Goal: Task Accomplishment & Management: Use online tool/utility

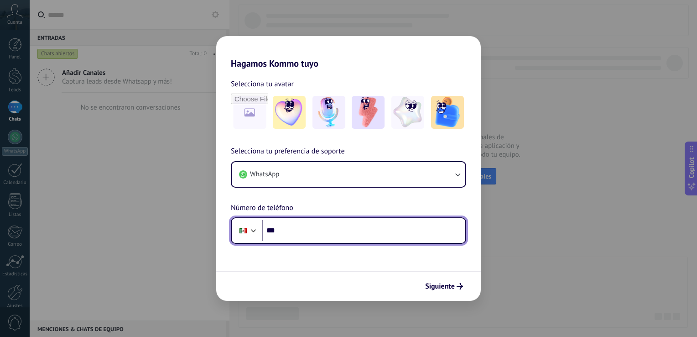
click at [316, 236] on input "***" at bounding box center [363, 230] width 203 height 21
click at [339, 226] on input "***" at bounding box center [363, 230] width 203 height 21
type input "**********"
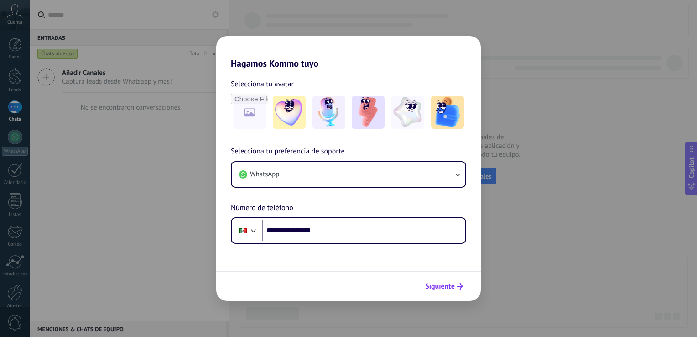
click at [451, 284] on span "Siguiente" at bounding box center [440, 286] width 30 height 6
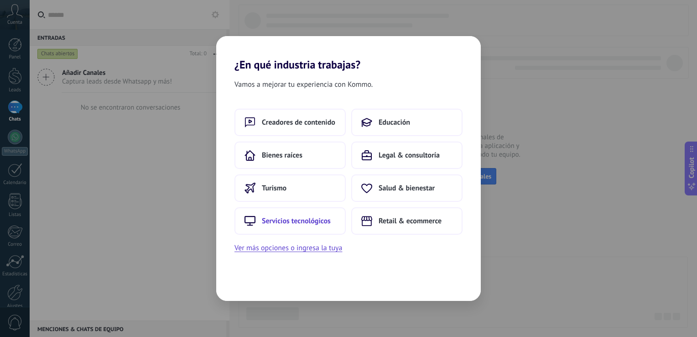
click at [301, 222] on span "Servicios tecnológicos" at bounding box center [296, 220] width 69 height 9
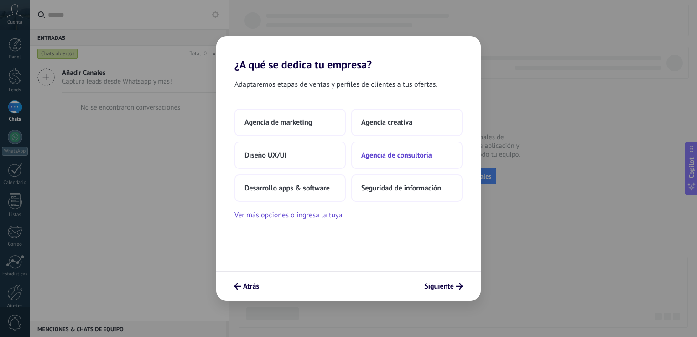
click at [386, 159] on span "Agencia de consultoría" at bounding box center [396, 155] width 71 height 9
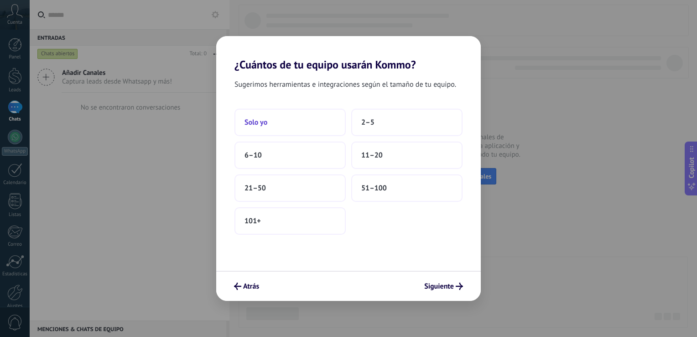
click at [266, 123] on span "Solo yo" at bounding box center [255, 122] width 23 height 9
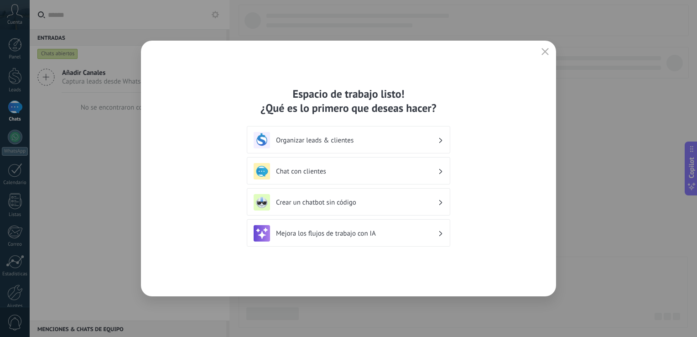
click at [408, 136] on h3 "Organizar leads & clientes" at bounding box center [357, 140] width 162 height 9
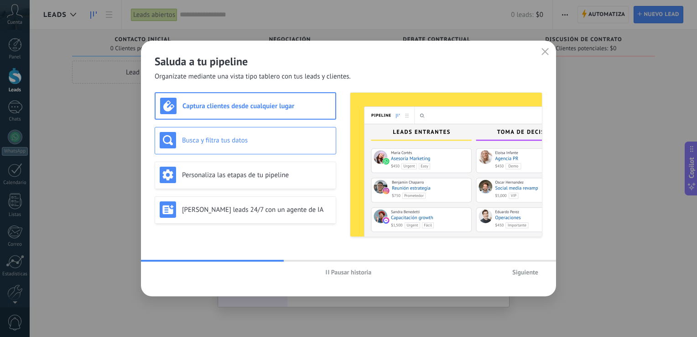
click at [254, 145] on div "Busca y filtra tus datos" at bounding box center [245, 140] width 171 height 16
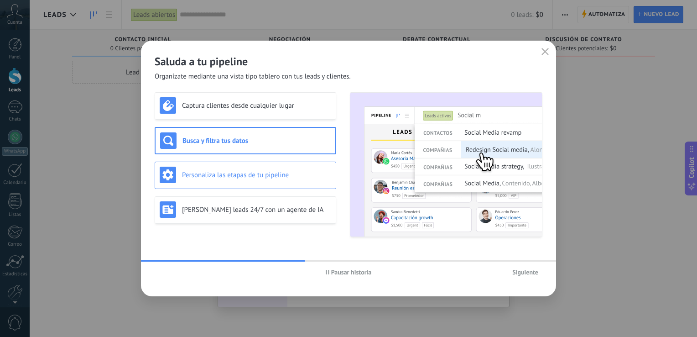
click at [263, 167] on div "Personaliza las etapas de tu pipeline" at bounding box center [245, 174] width 171 height 16
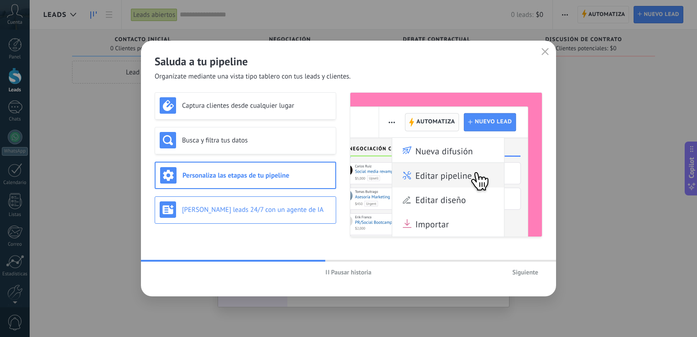
click at [258, 204] on div "[PERSON_NAME] leads 24/7 con un agente de IA" at bounding box center [245, 209] width 171 height 16
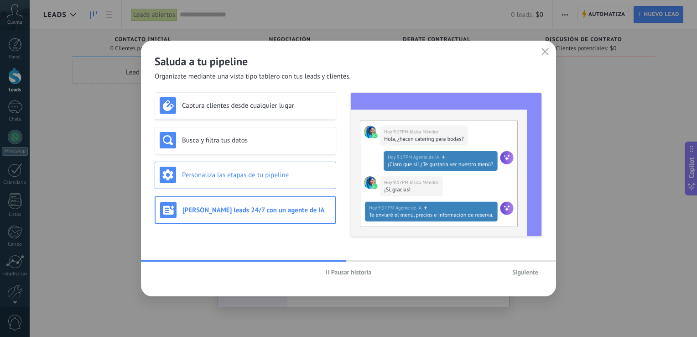
click at [258, 171] on h3 "Personaliza las etapas de tu pipeline" at bounding box center [256, 175] width 149 height 9
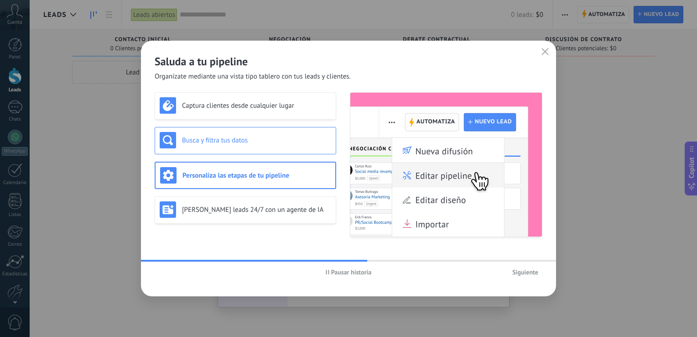
click at [258, 151] on div "Busca y filtra tus datos" at bounding box center [246, 140] width 182 height 27
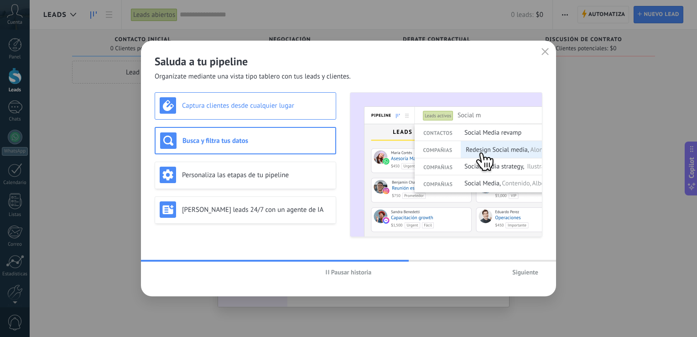
click at [260, 103] on h3 "Captura clientes desde cualquier lugar" at bounding box center [256, 105] width 149 height 9
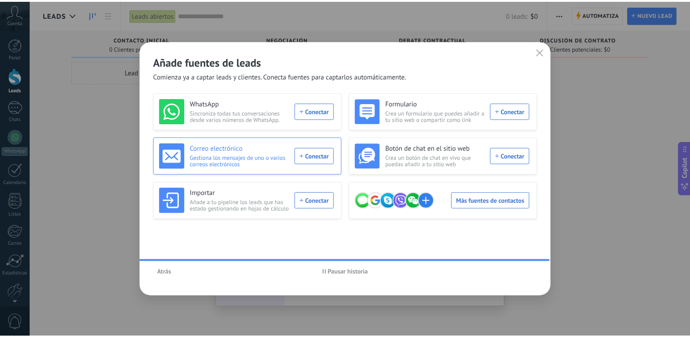
scroll to position [42, 0]
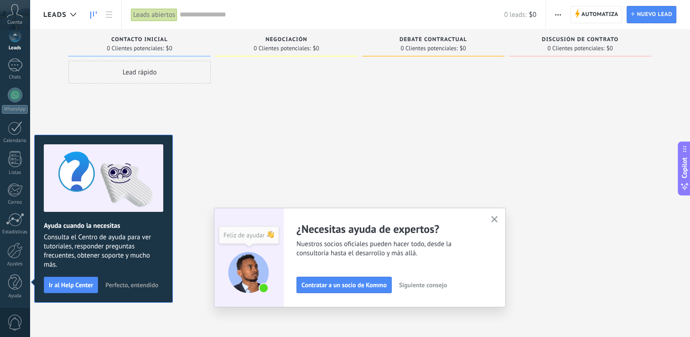
click at [498, 218] on use "button" at bounding box center [494, 219] width 7 height 7
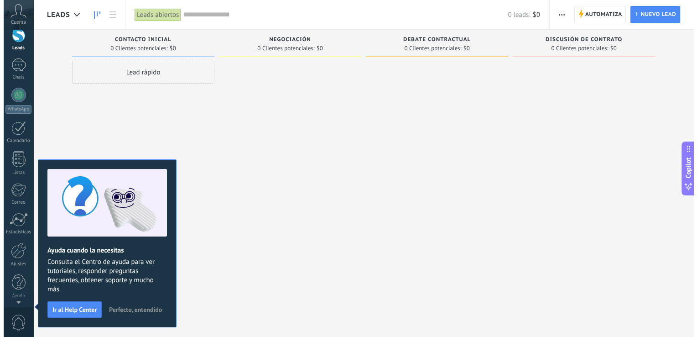
scroll to position [0, 0]
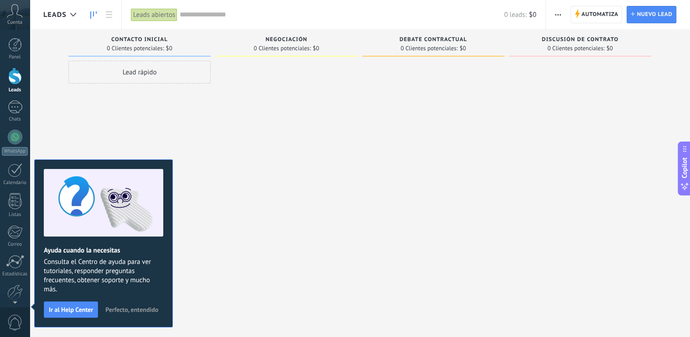
click at [138, 308] on span "Perfecto, entendido" at bounding box center [131, 309] width 53 height 6
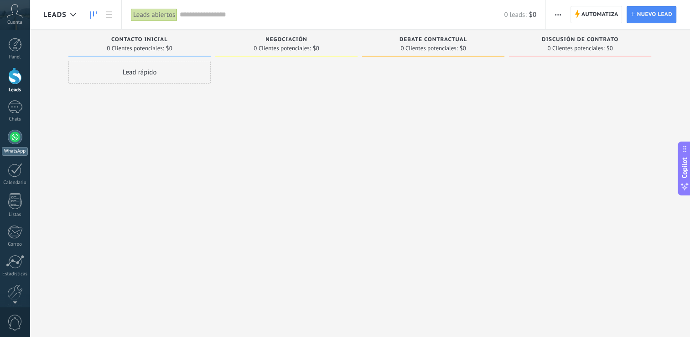
click at [19, 136] on div at bounding box center [15, 137] width 15 height 15
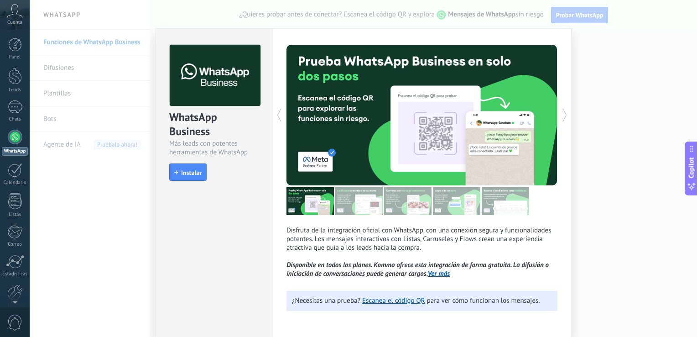
scroll to position [3, 0]
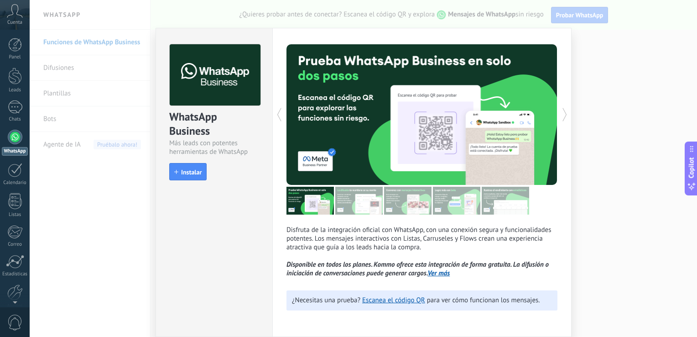
drag, startPoint x: 199, startPoint y: 125, endPoint x: 260, endPoint y: 136, distance: 62.5
drag, startPoint x: 260, startPoint y: 136, endPoint x: 226, endPoint y: 234, distance: 104.0
click at [226, 234] on div "WhatsApp Business Más leads con potentes herramientas de WhatsApp install Insta…" at bounding box center [214, 182] width 117 height 309
click at [233, 245] on div "WhatsApp Business Más leads con potentes herramientas de WhatsApp install Insta…" at bounding box center [214, 182] width 117 height 309
click at [168, 232] on div "WhatsApp Business Más leads con potentes herramientas de WhatsApp install Insta…" at bounding box center [214, 182] width 117 height 309
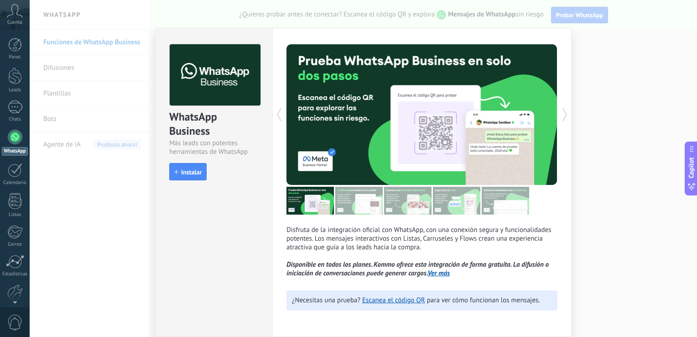
click at [177, 143] on div "Más leads con potentes herramientas de WhatsApp" at bounding box center [214, 147] width 90 height 17
click at [178, 180] on div "WhatsApp Business Más leads con potentes herramientas de WhatsApp install Insta…" at bounding box center [214, 107] width 116 height 159
click at [195, 176] on button "Instalar" at bounding box center [187, 171] width 37 height 17
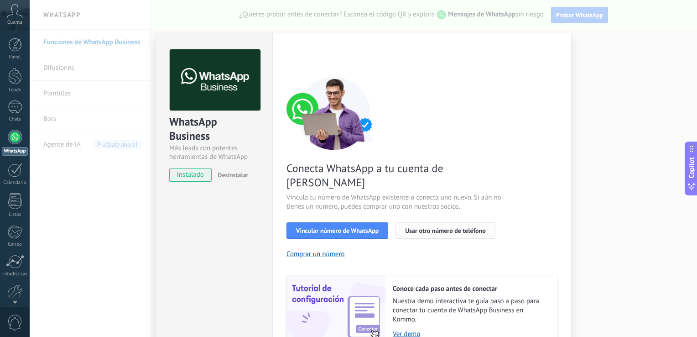
scroll to position [37, 0]
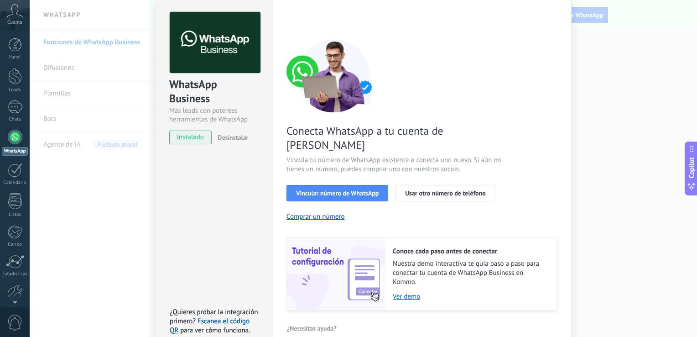
click at [438, 210] on div "Conecta WhatsApp a tu cuenta de Kommo Vincula tu número de WhatsApp existente o…" at bounding box center [421, 174] width 271 height 271
click at [337, 190] on span "Vincular número de WhatsApp" at bounding box center [337, 193] width 83 height 6
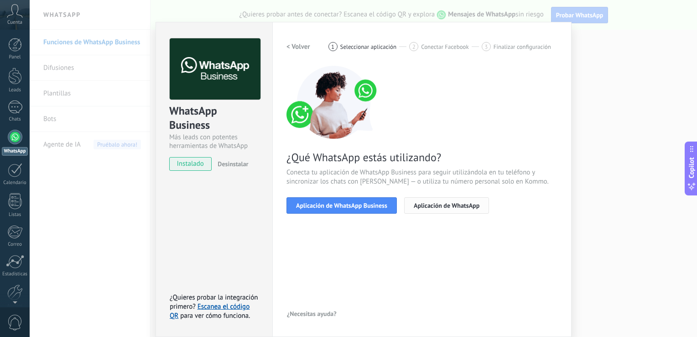
click at [463, 205] on span "Aplicación de WhatsApp" at bounding box center [447, 205] width 66 height 6
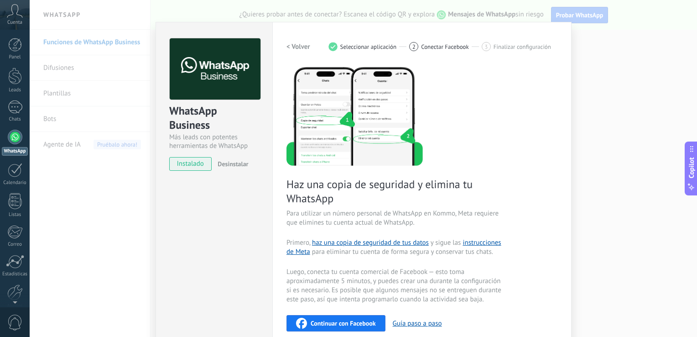
scroll to position [0, 0]
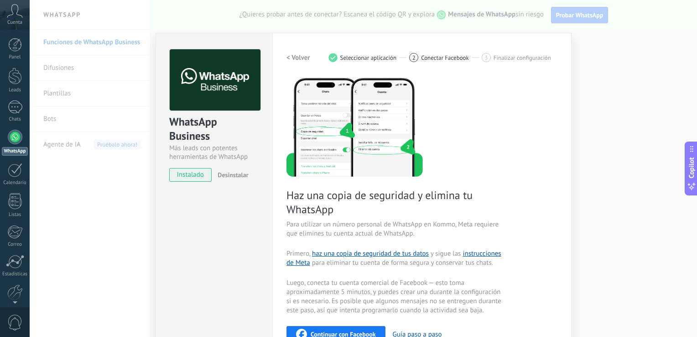
click at [197, 220] on div "WhatsApp Business Más leads con potentes herramientas de WhatsApp instalado Des…" at bounding box center [214, 253] width 117 height 440
click at [507, 65] on div "< Volver 1 Seleccionar aplicación 2 Conectar Facebook 3 Finalizar configuración" at bounding box center [421, 57] width 271 height 16
drag, startPoint x: 507, startPoint y: 65, endPoint x: 457, endPoint y: 45, distance: 53.6
click at [457, 45] on div "Configuraciones Autorizaciones This tab logs the users who have granted integra…" at bounding box center [421, 253] width 299 height 440
click at [305, 56] on h2 "< Volver" at bounding box center [298, 57] width 24 height 9
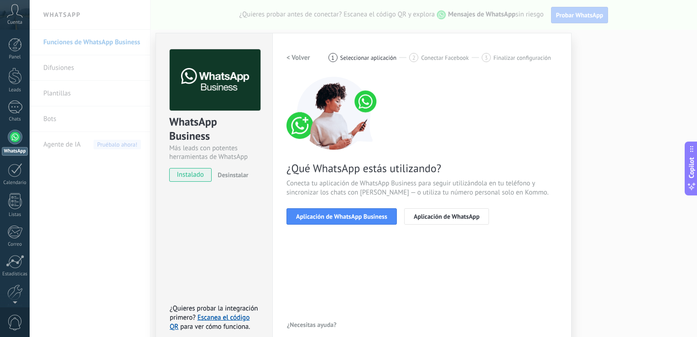
click at [299, 55] on h2 "< Volver" at bounding box center [298, 57] width 24 height 9
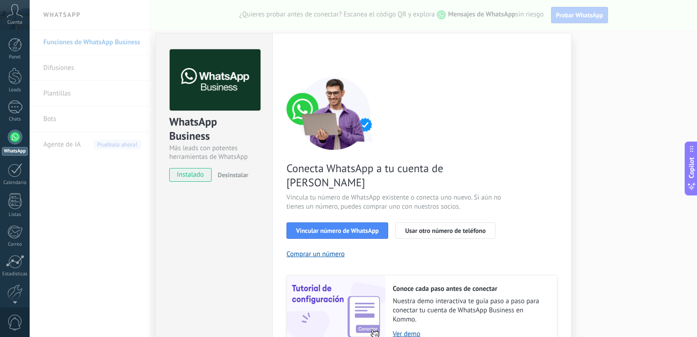
click at [551, 178] on div "Conecta WhatsApp a tu cuenta de Kommo Vincula tu número de WhatsApp existente o…" at bounding box center [421, 212] width 271 height 271
click at [205, 216] on div "WhatsApp Business Más leads con potentes herramientas de WhatsApp instalado Des…" at bounding box center [214, 211] width 117 height 356
click at [104, 217] on div "WhatsApp Business Más leads con potentes herramientas de WhatsApp instalado Des…" at bounding box center [363, 168] width 667 height 337
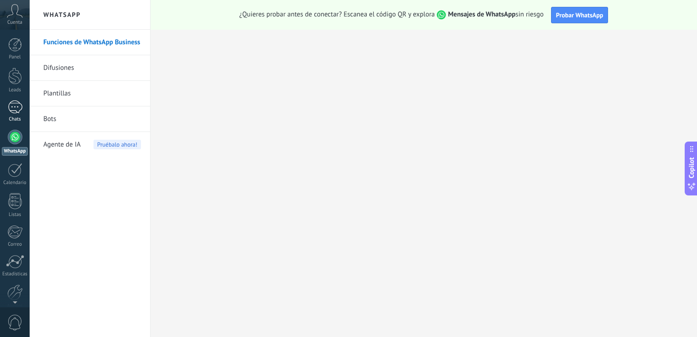
click at [10, 114] on link "Chats" at bounding box center [15, 111] width 30 height 22
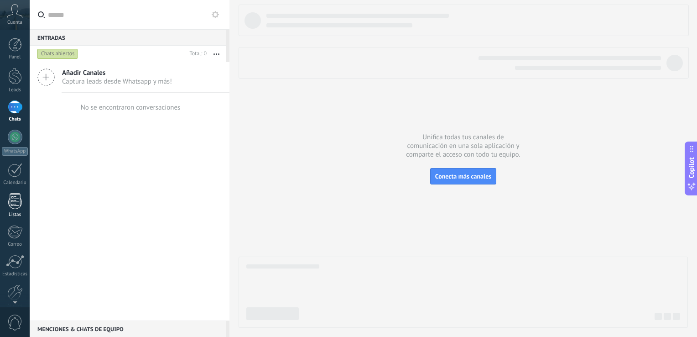
click at [16, 201] on div at bounding box center [15, 201] width 14 height 16
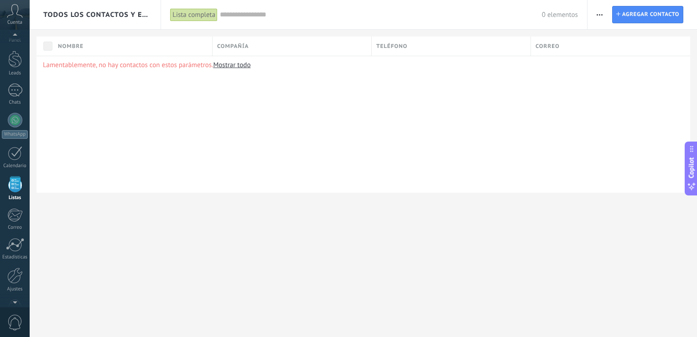
scroll to position [23, 0]
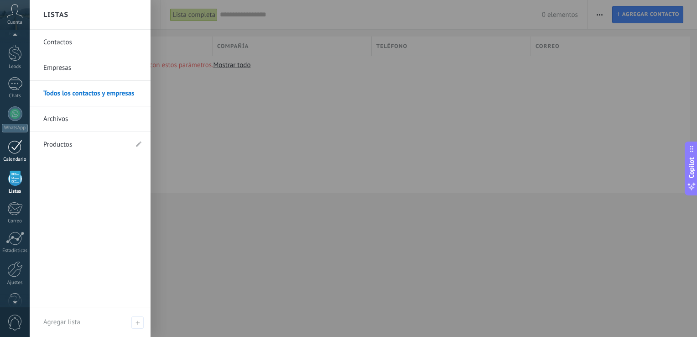
click at [18, 152] on div at bounding box center [15, 147] width 15 height 14
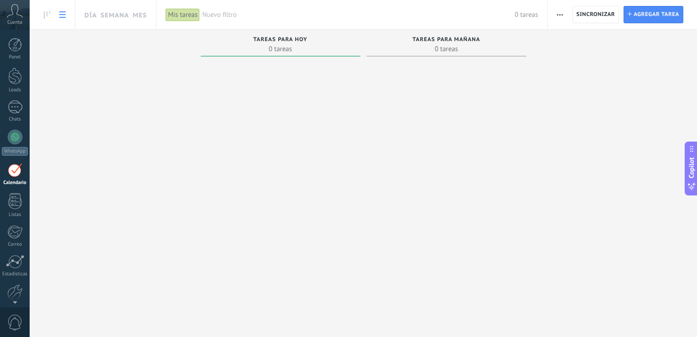
click at [64, 16] on icon at bounding box center [62, 14] width 6 height 6
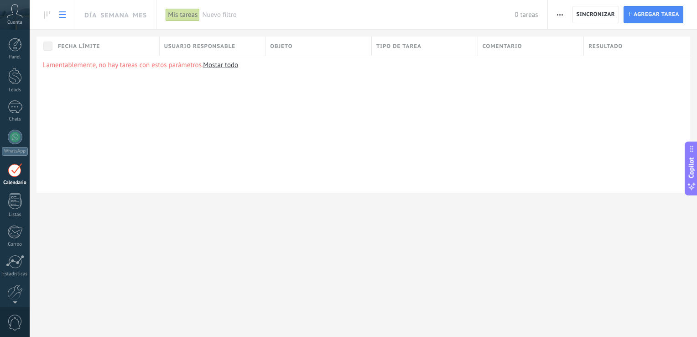
click at [9, 172] on div at bounding box center [15, 170] width 15 height 14
click at [222, 164] on div "Lamentablemente, no hay tareas con estos parámetros. [GEOGRAPHIC_DATA] todo" at bounding box center [363, 124] width 654 height 137
click at [220, 65] on link "Mostar todo" at bounding box center [220, 65] width 35 height 9
drag, startPoint x: 229, startPoint y: 195, endPoint x: 228, endPoint y: 240, distance: 45.2
drag, startPoint x: 228, startPoint y: 240, endPoint x: 199, endPoint y: 248, distance: 30.6
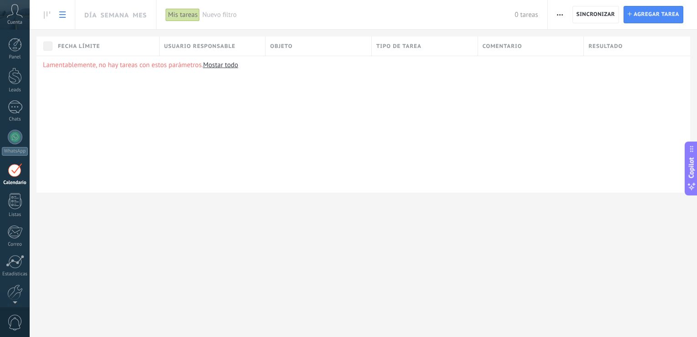
click at [199, 249] on div "Día Semana Mes Imprimir Exportación Administrar los tipos de tareas Sincronizar…" at bounding box center [363, 168] width 667 height 337
click at [185, 113] on div "Lamentablemente, no hay tareas con estos parámetros. [GEOGRAPHIC_DATA] todo" at bounding box center [363, 124] width 654 height 137
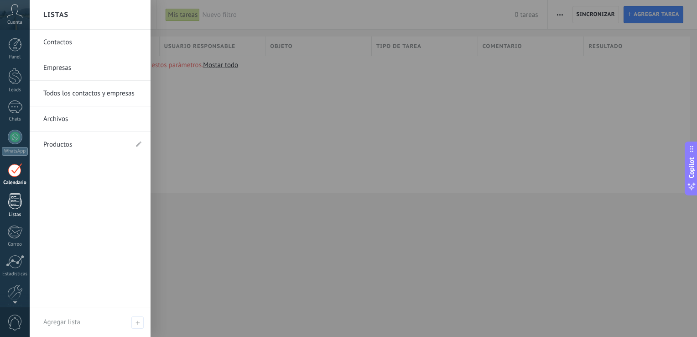
click at [16, 200] on div at bounding box center [15, 201] width 14 height 16
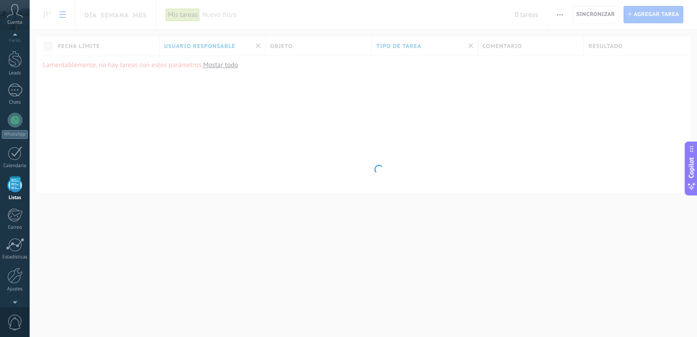
scroll to position [23, 0]
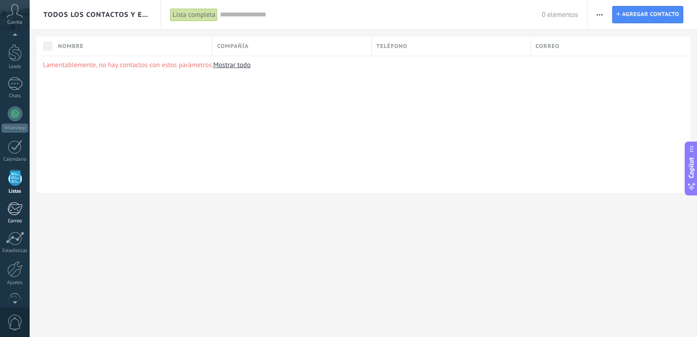
click at [19, 208] on div at bounding box center [14, 209] width 15 height 14
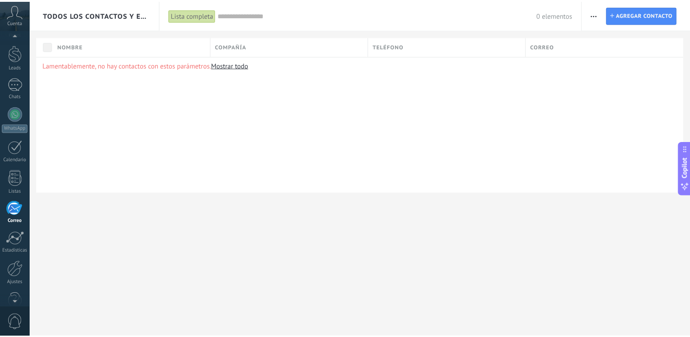
scroll to position [42, 0]
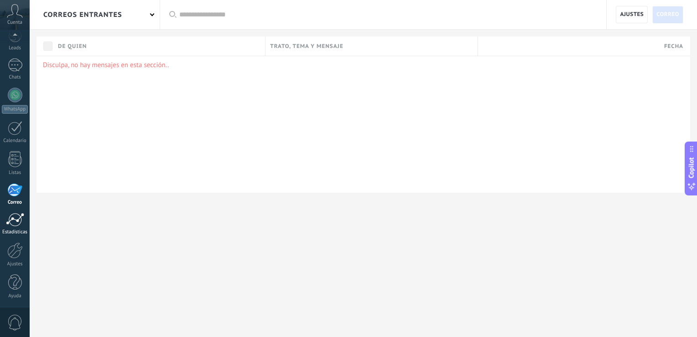
click at [7, 217] on div at bounding box center [15, 220] width 18 height 14
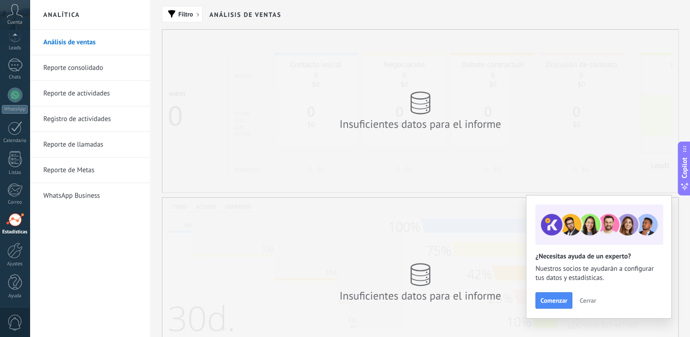
click at [587, 299] on span "Cerrar" at bounding box center [588, 300] width 16 height 6
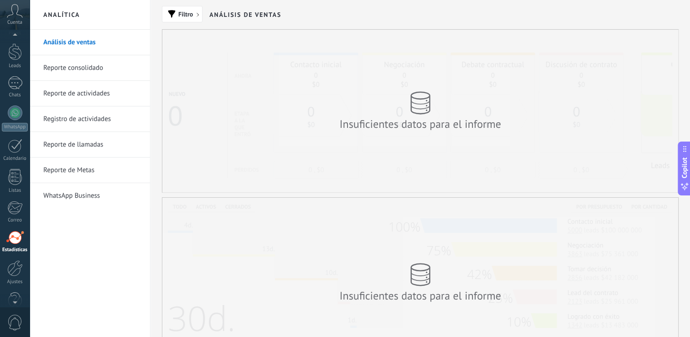
click at [16, 43] on div at bounding box center [15, 37] width 30 height 14
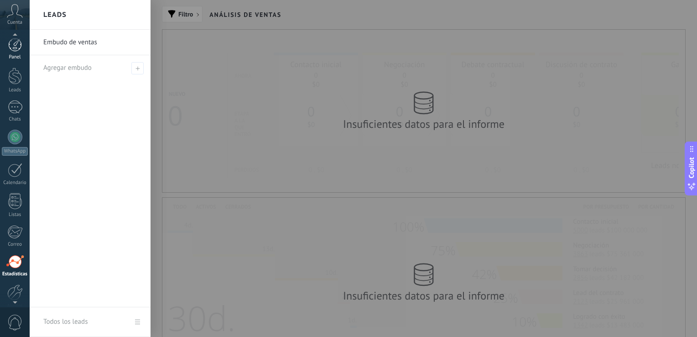
click at [16, 47] on div at bounding box center [15, 45] width 14 height 14
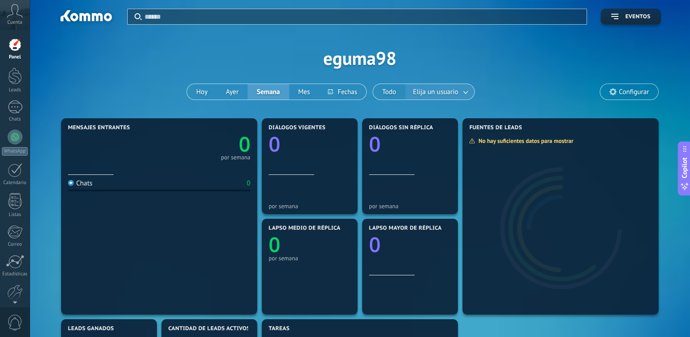
click at [441, 88] on span "Elija un usuario" at bounding box center [435, 92] width 49 height 12
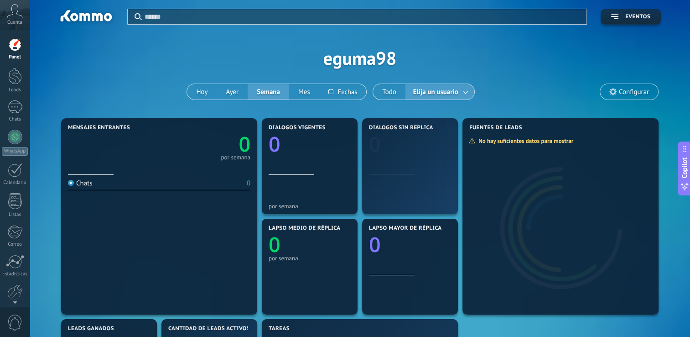
click at [447, 88] on span "Elija un usuario" at bounding box center [435, 92] width 49 height 12
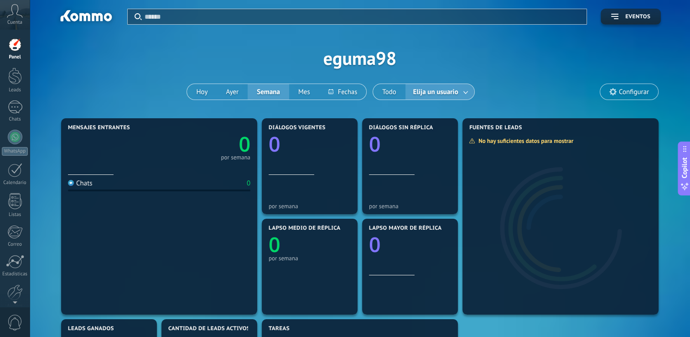
click at [507, 72] on div "Aplicar Eventos eguma98 [DATE] [DATE] Semana Mes Todo Elija un usuario Configur…" at bounding box center [359, 58] width 633 height 116
click at [239, 93] on button "Ayer" at bounding box center [232, 92] width 31 height 16
click at [203, 91] on button "Hoy" at bounding box center [202, 92] width 30 height 16
click at [614, 91] on icon at bounding box center [612, 91] width 7 height 7
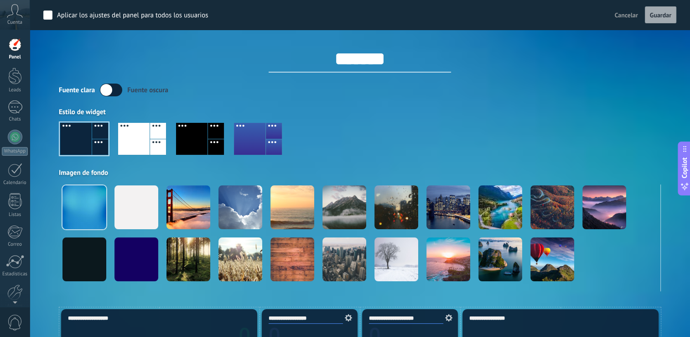
click at [614, 91] on div "Fuente [PERSON_NAME] oscura" at bounding box center [360, 89] width 602 height 13
click at [463, 147] on div at bounding box center [360, 142] width 602 height 52
click at [116, 27] on div "Aplicar los ajustes del panel para todos los usuarios Cancelar Guardar" at bounding box center [360, 15] width 660 height 30
click at [86, 72] on div "*******" at bounding box center [360, 51] width 602 height 43
click at [15, 139] on div at bounding box center [15, 137] width 15 height 15
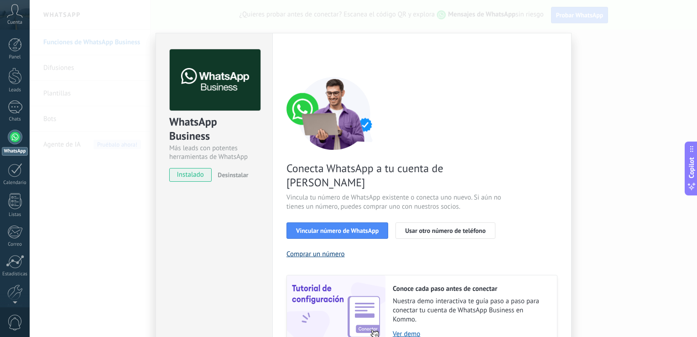
click at [315, 249] on button "Comprar un número" at bounding box center [315, 253] width 58 height 9
click at [116, 124] on div "WhatsApp Business Más leads con potentes herramientas de WhatsApp instalado Des…" at bounding box center [363, 168] width 667 height 337
